Goal: Information Seeking & Learning: Learn about a topic

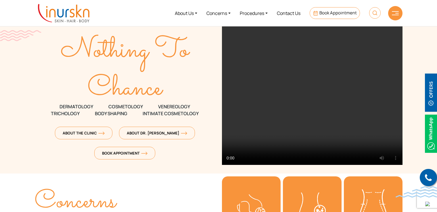
scroll to position [33, 0]
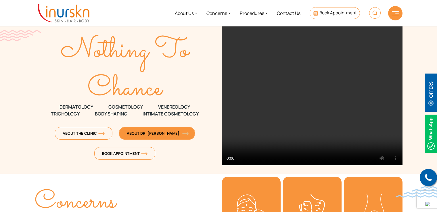
click at [151, 133] on span "About Dr. [PERSON_NAME]" at bounding box center [157, 133] width 60 height 5
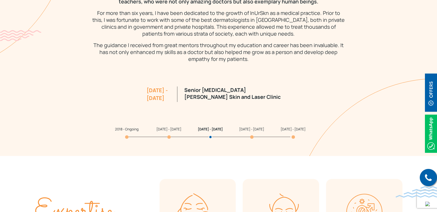
scroll to position [552, 0]
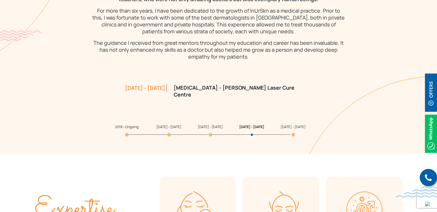
click at [126, 126] on section "My Qualification & Experience I hold two degrees, an MD and a DNB, in Dermatolo…" at bounding box center [218, 28] width 437 height 252
click at [128, 129] on span "2018 - Ongoing" at bounding box center [127, 127] width 24 height 5
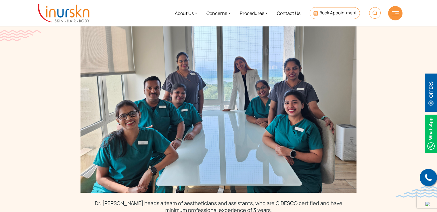
scroll to position [1565, 0]
